Goal: Information Seeking & Learning: Learn about a topic

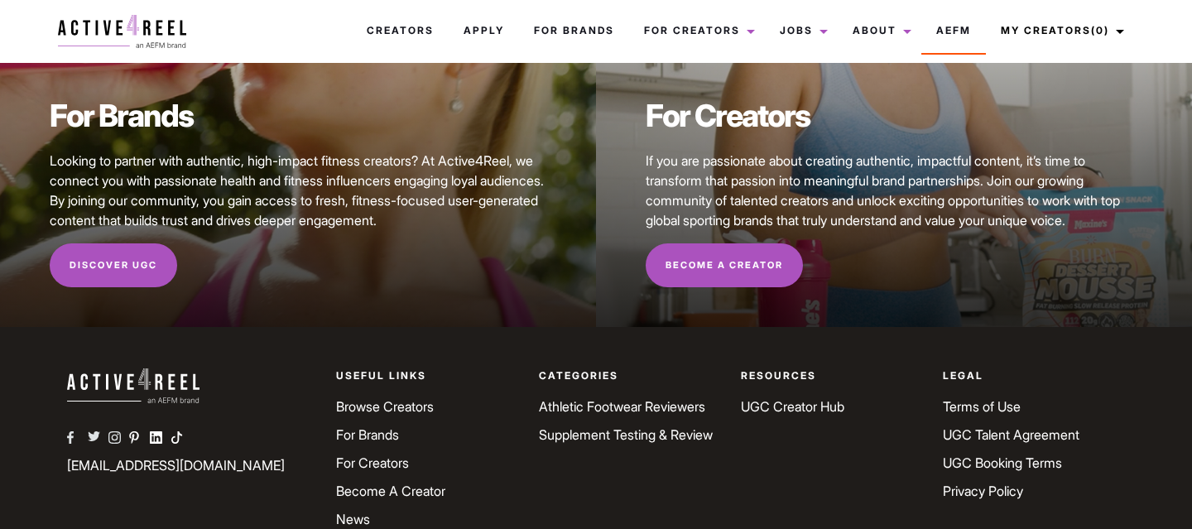
scroll to position [218, 0]
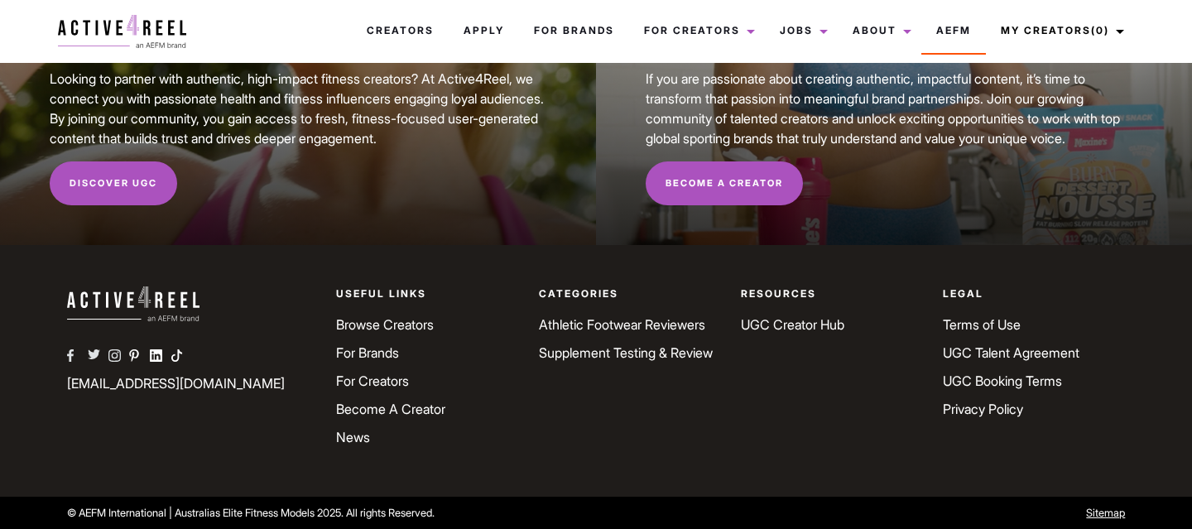
click at [683, 188] on link "Become a Creator" at bounding box center [724, 183] width 157 height 45
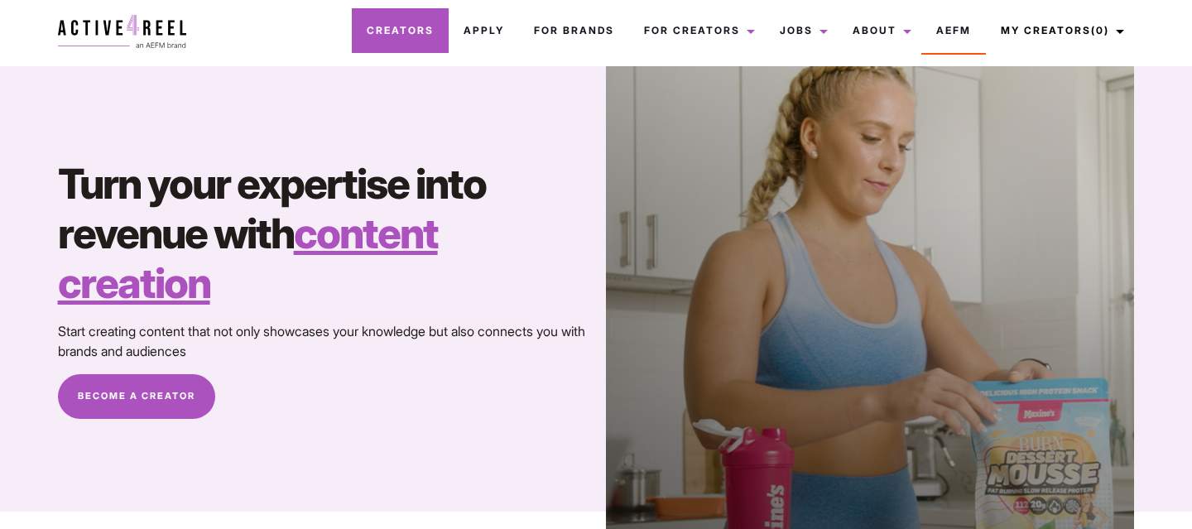
click at [422, 17] on link "Creators" at bounding box center [400, 30] width 97 height 45
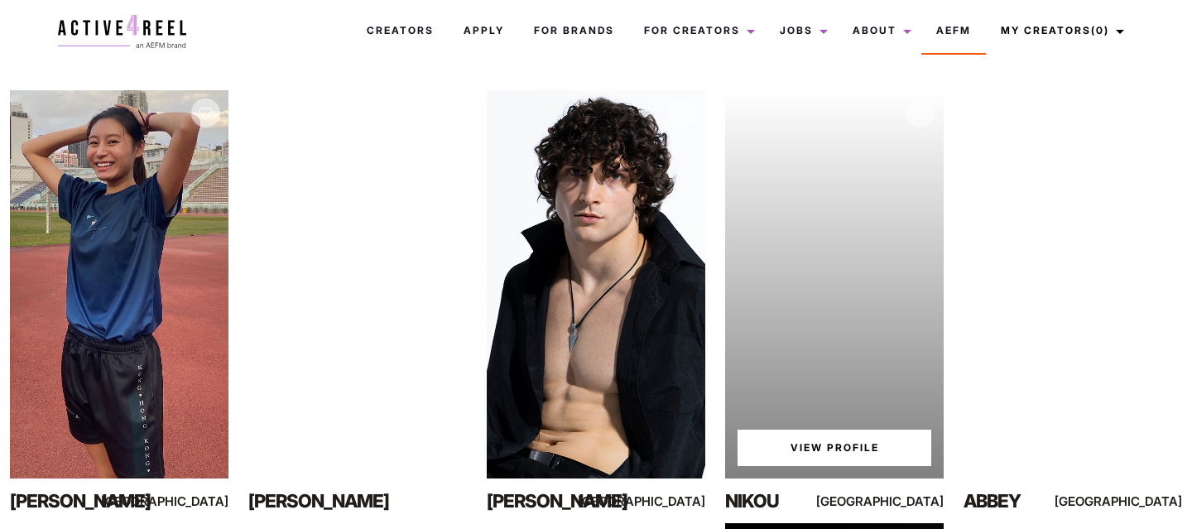
scroll to position [261, 0]
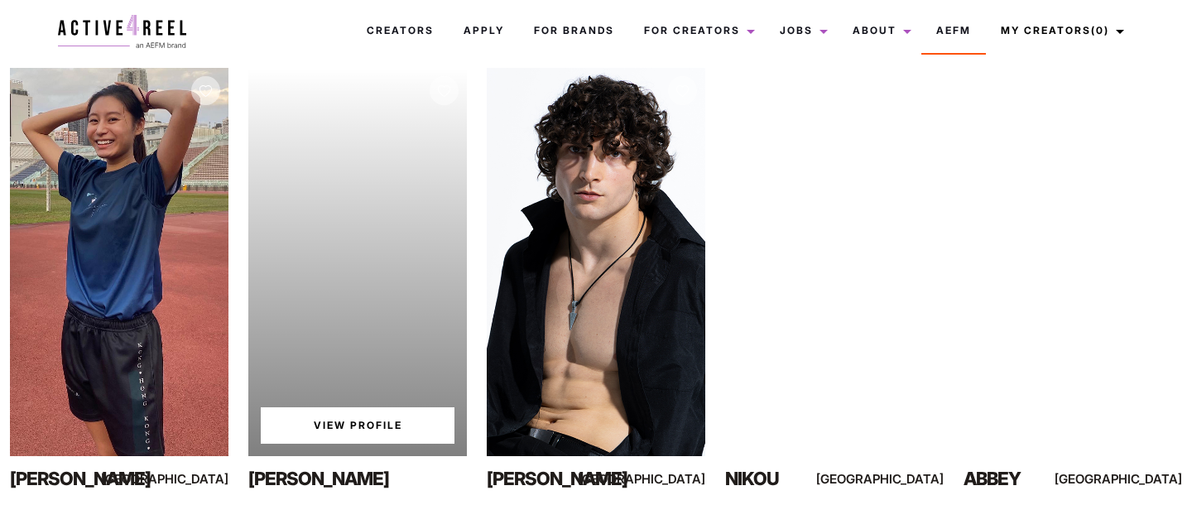
scroll to position [314, 0]
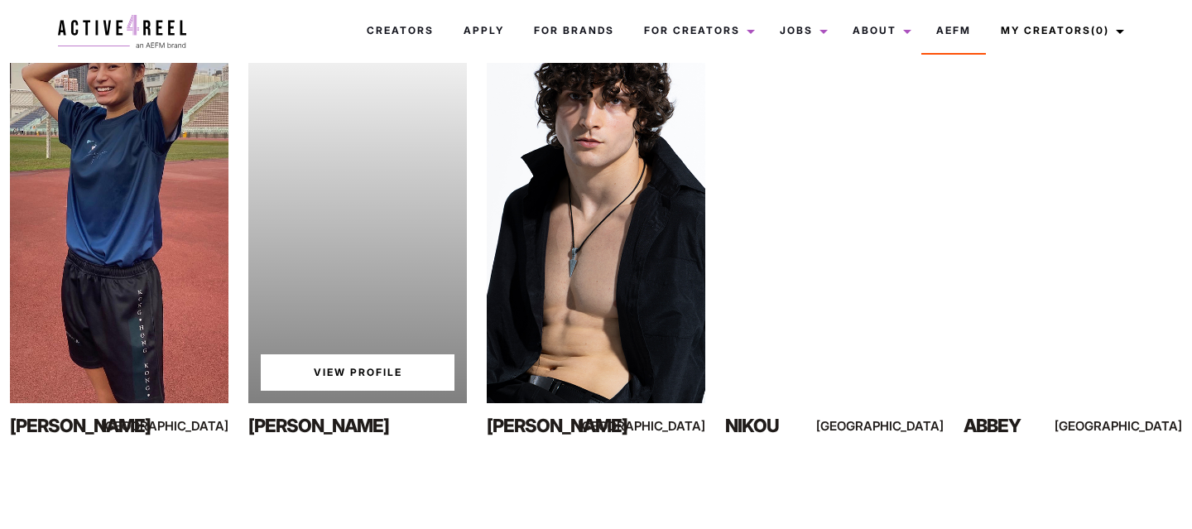
click at [373, 367] on div "Your browser does not support the video tag. View Profile" at bounding box center [357, 209] width 219 height 388
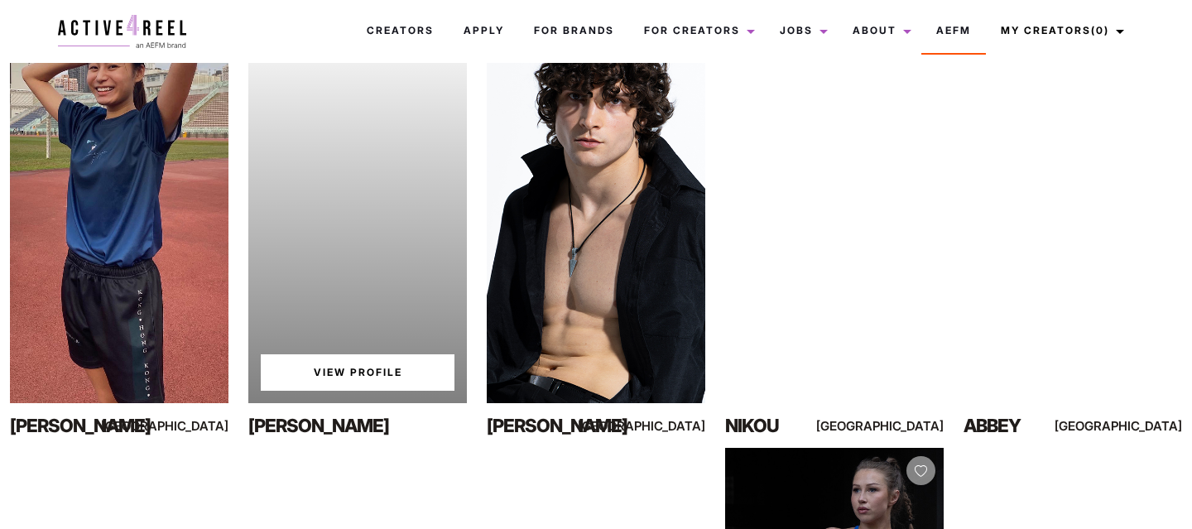
click at [359, 361] on link "View Profile" at bounding box center [358, 372] width 194 height 36
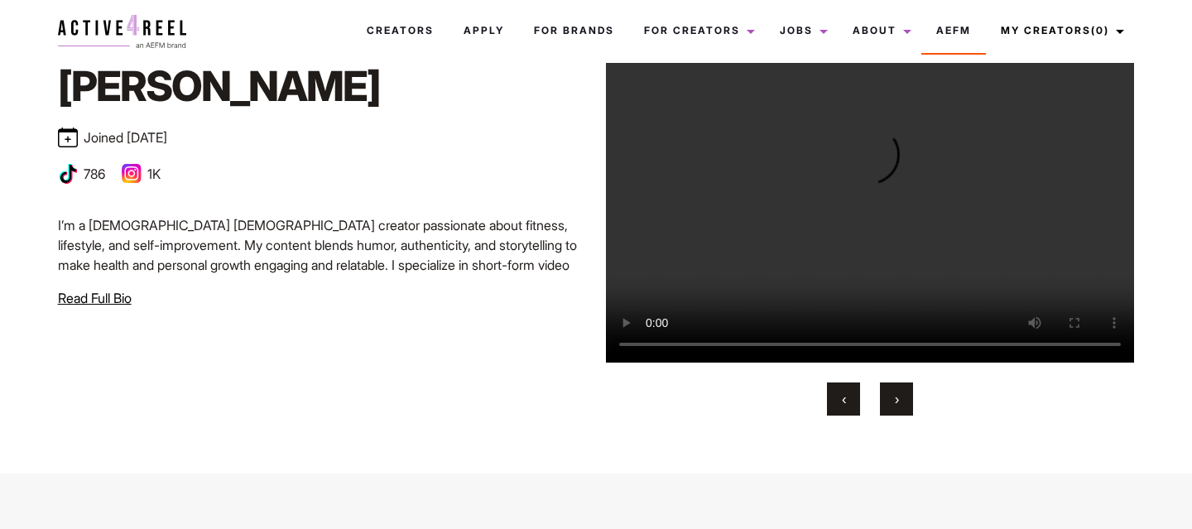
scroll to position [137, 0]
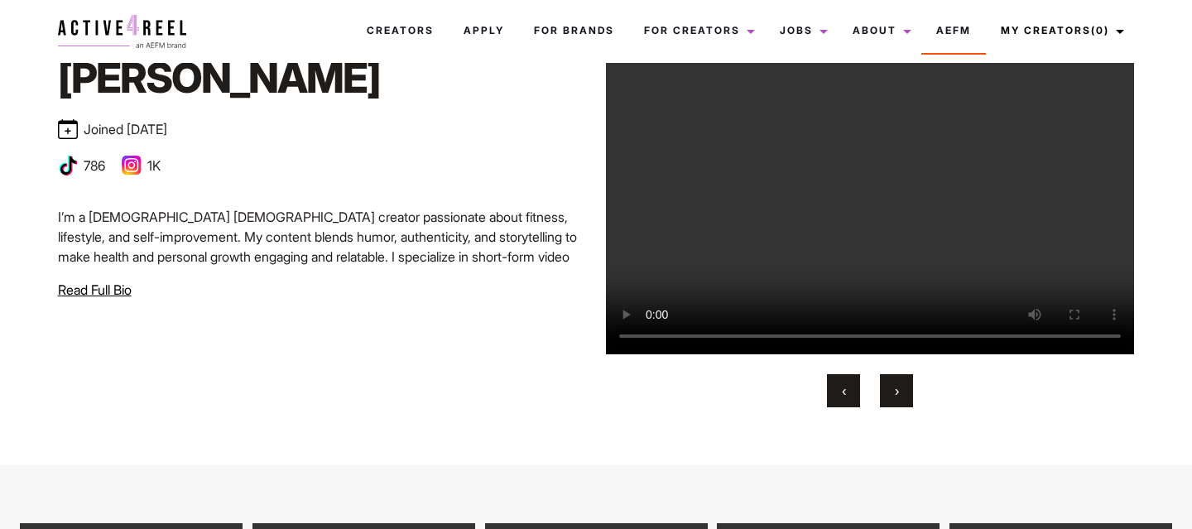
click at [901, 387] on button "›" at bounding box center [896, 390] width 33 height 33
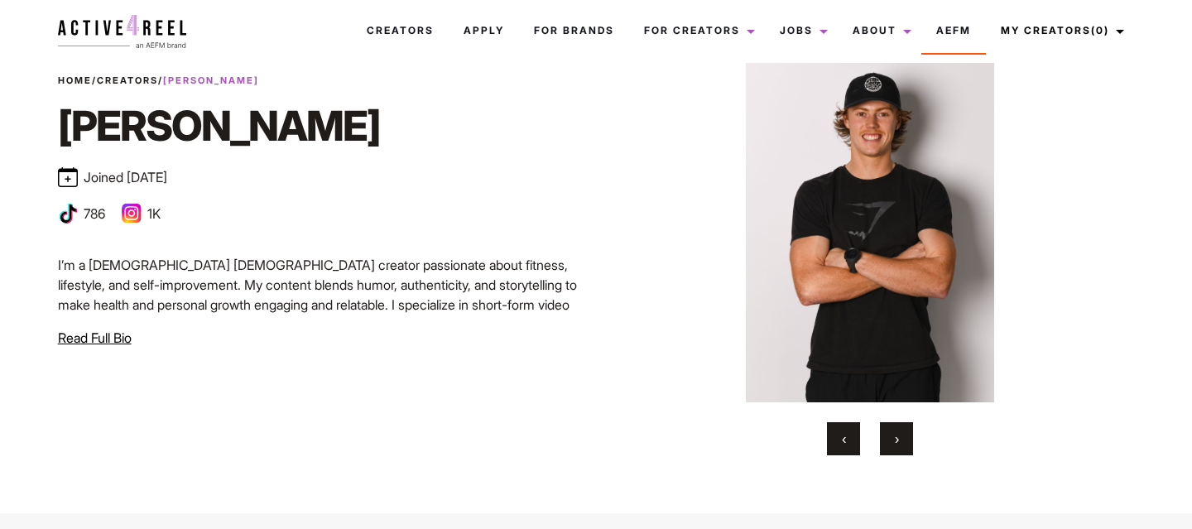
scroll to position [84, 0]
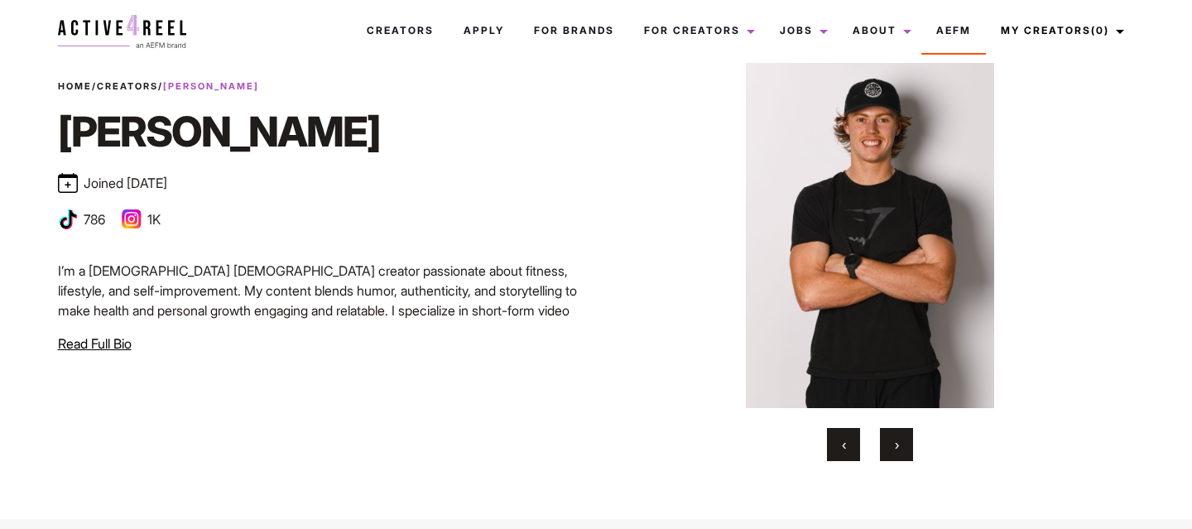
click at [894, 459] on button "›" at bounding box center [896, 444] width 33 height 33
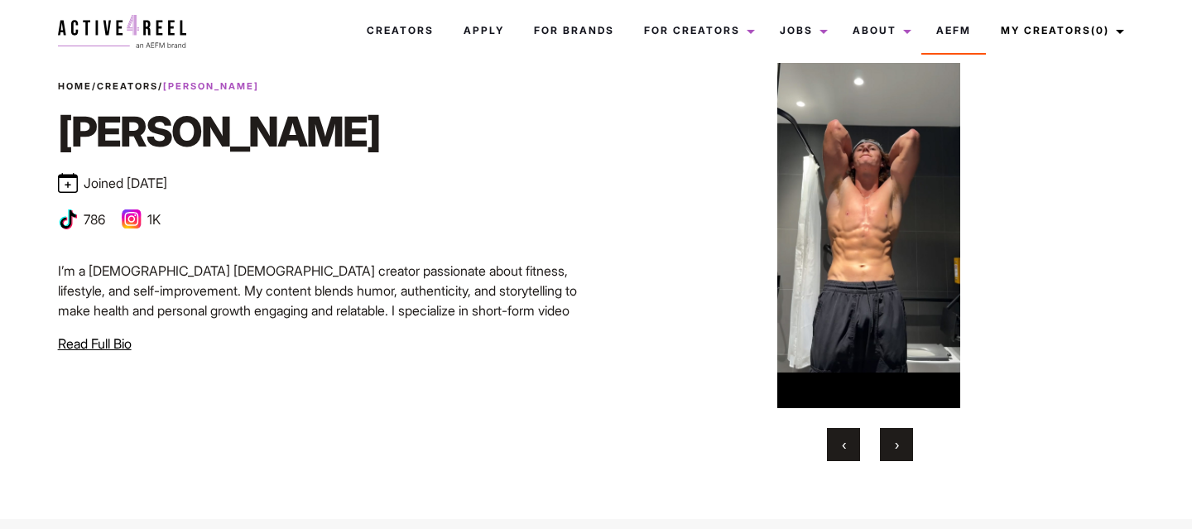
click at [895, 451] on span "›" at bounding box center [897, 444] width 4 height 17
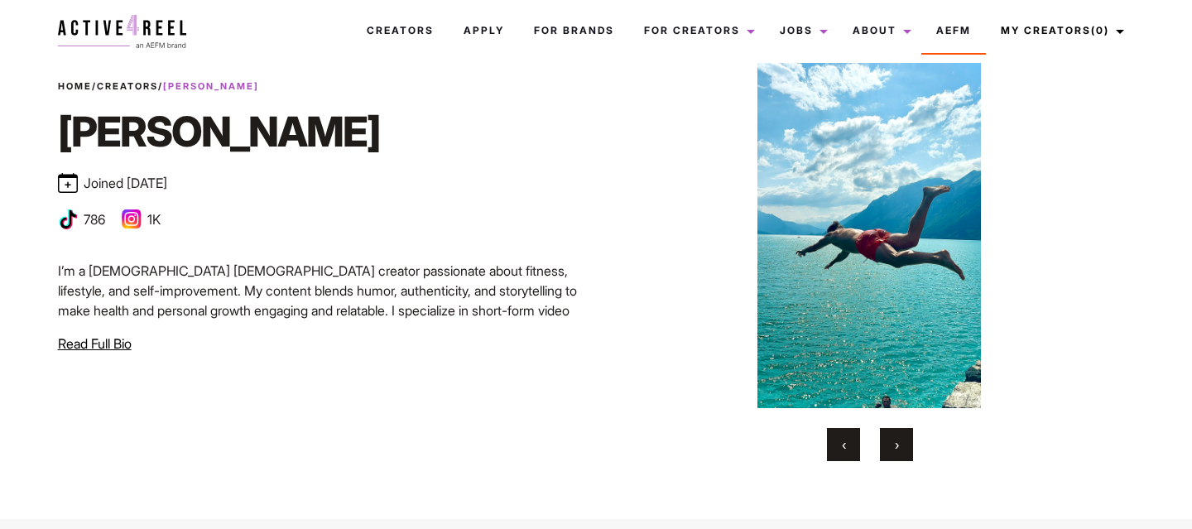
click at [895, 451] on span "›" at bounding box center [897, 444] width 4 height 17
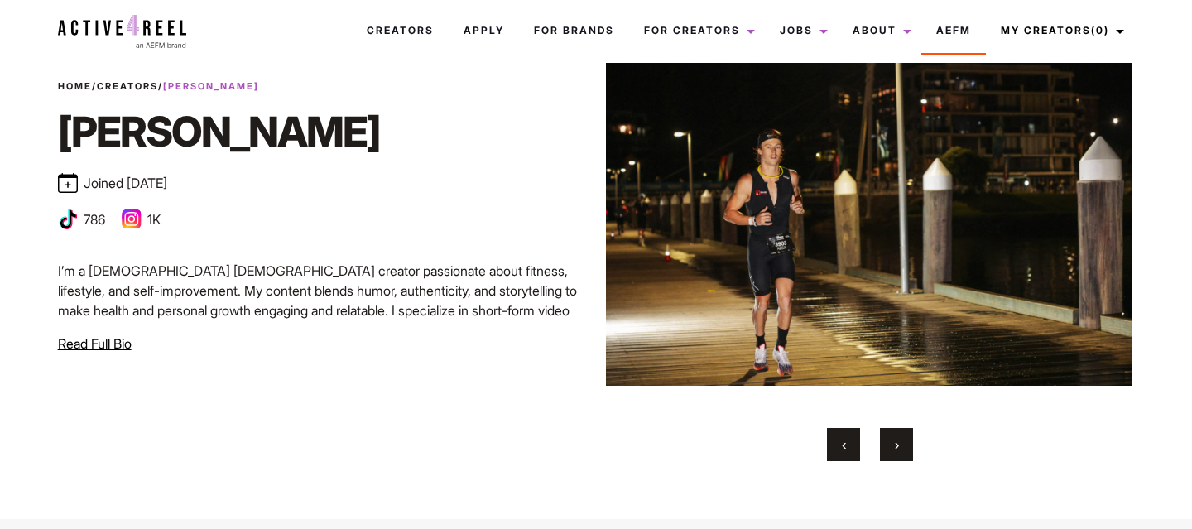
click at [895, 451] on span "›" at bounding box center [897, 444] width 4 height 17
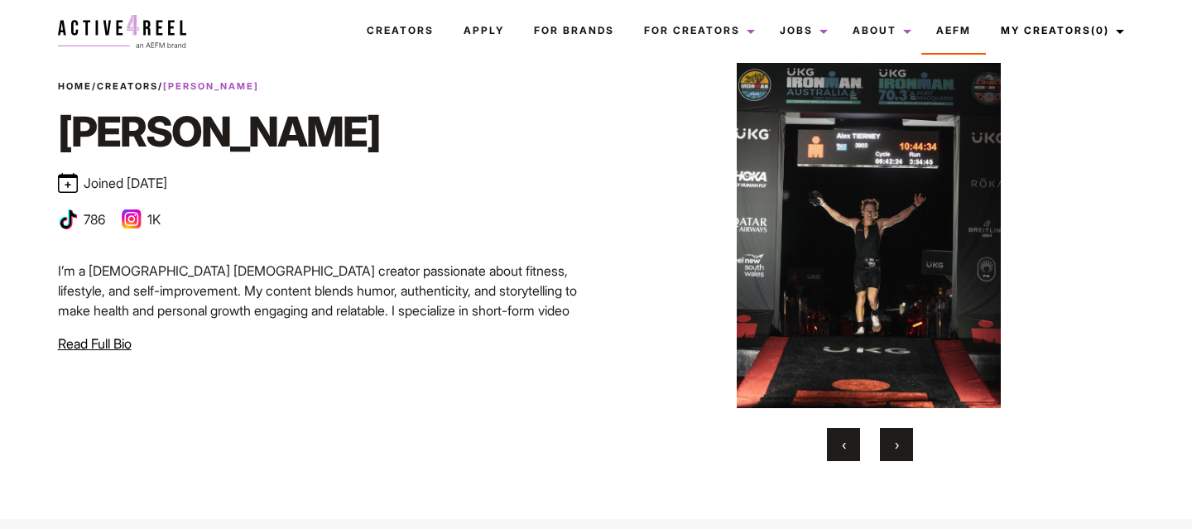
click at [895, 451] on span "›" at bounding box center [897, 444] width 4 height 17
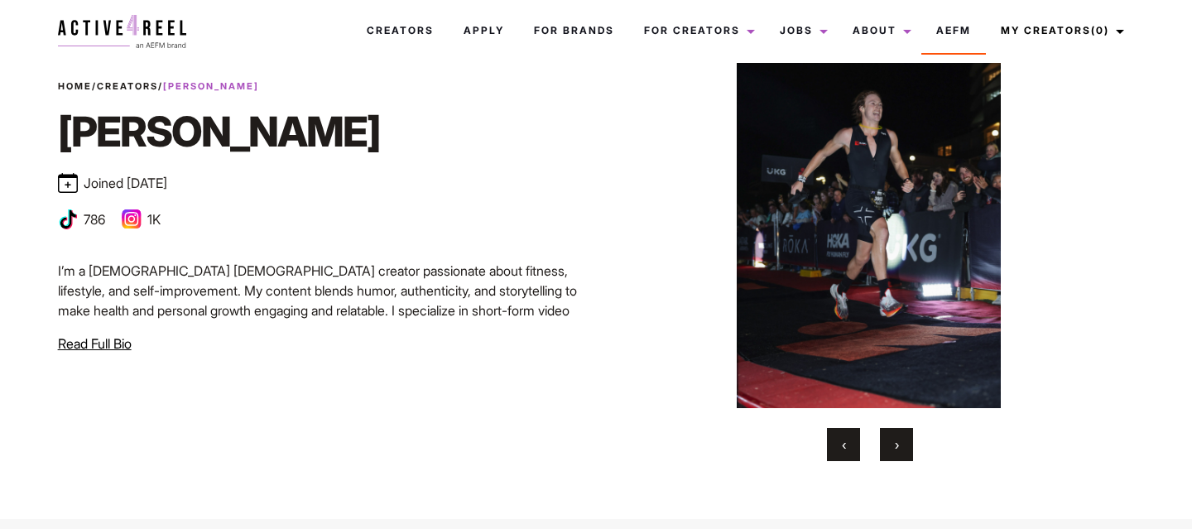
click at [895, 451] on span "›" at bounding box center [897, 444] width 4 height 17
